Goal: Check status: Check status

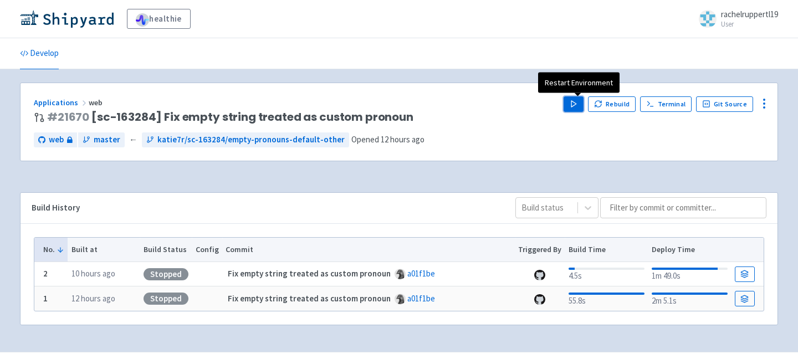
click at [574, 100] on icon "button" at bounding box center [574, 104] width 8 height 8
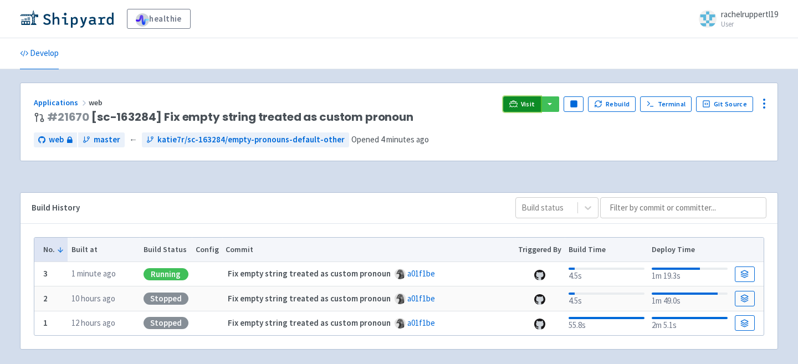
click at [526, 109] on link "Visit" at bounding box center [522, 104] width 38 height 16
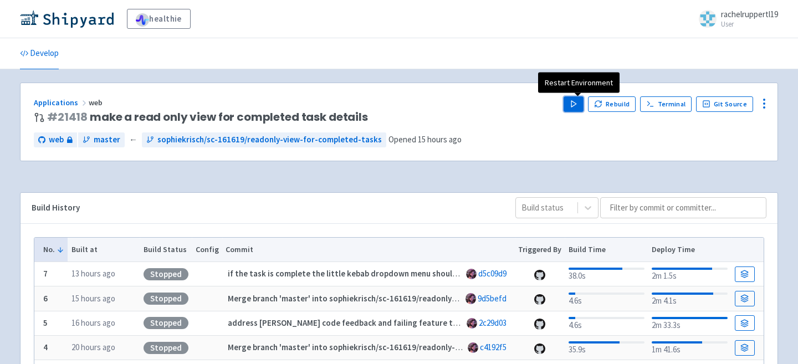
click at [577, 103] on polygon "button" at bounding box center [574, 104] width 5 height 6
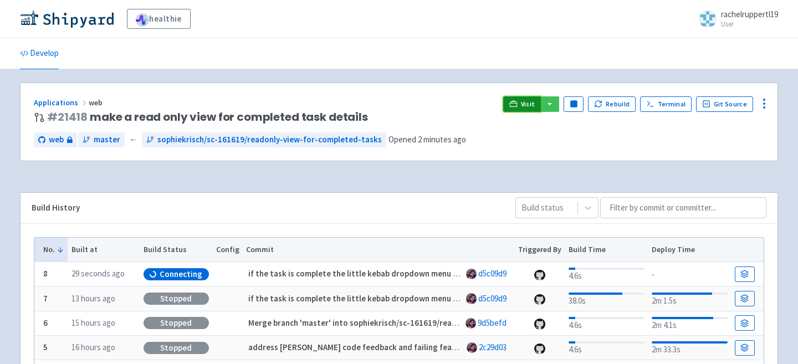
click at [529, 101] on span "Visit" at bounding box center [528, 104] width 14 height 9
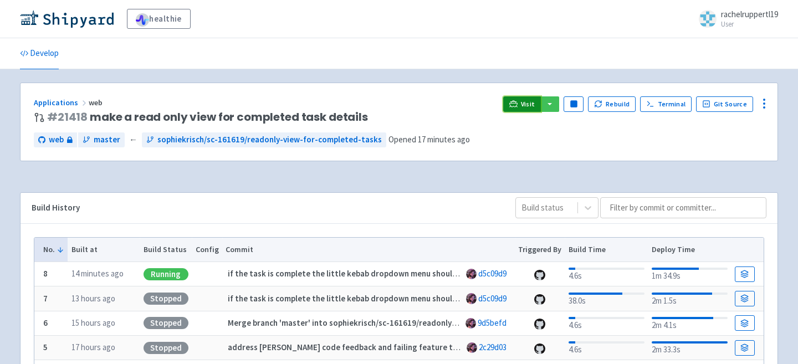
click at [524, 103] on link "Visit" at bounding box center [522, 104] width 38 height 16
